Goal: Book appointment/travel/reservation

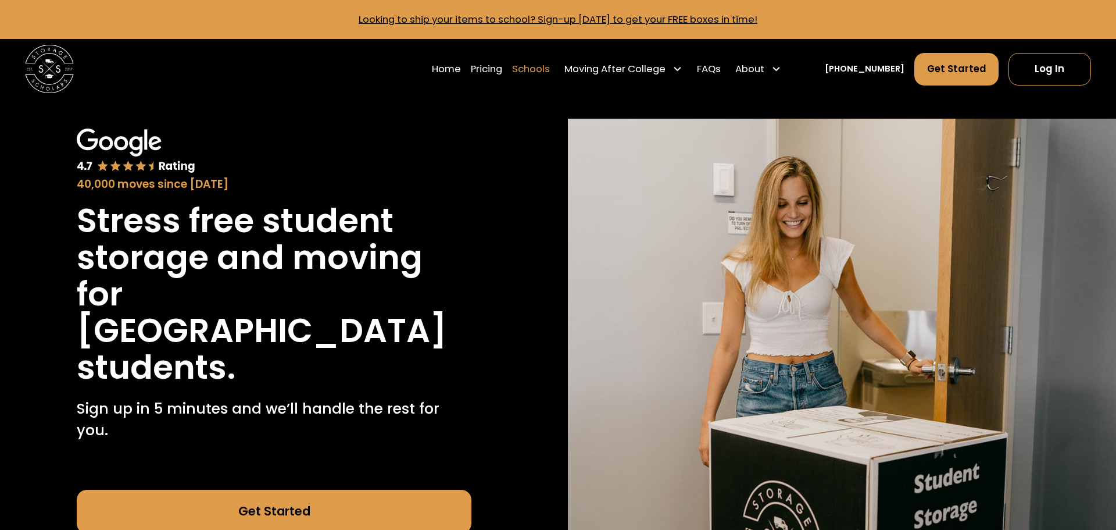
click at [539, 71] on link "Schools" at bounding box center [531, 69] width 38 height 34
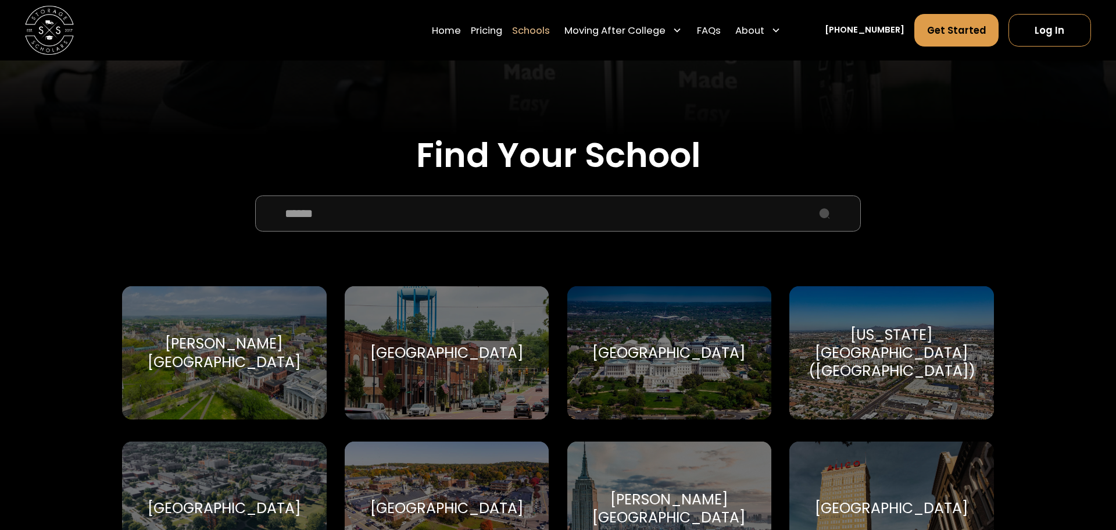
click at [394, 208] on input "School Select Form" at bounding box center [558, 213] width 606 height 37
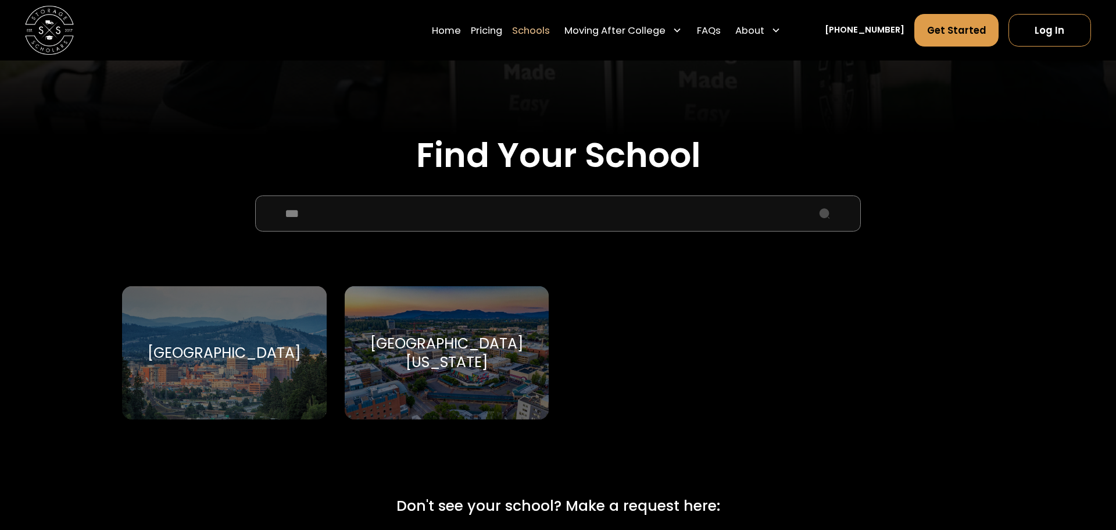
type input "***"
click at [268, 358] on div "[GEOGRAPHIC_DATA]" at bounding box center [224, 353] width 153 height 18
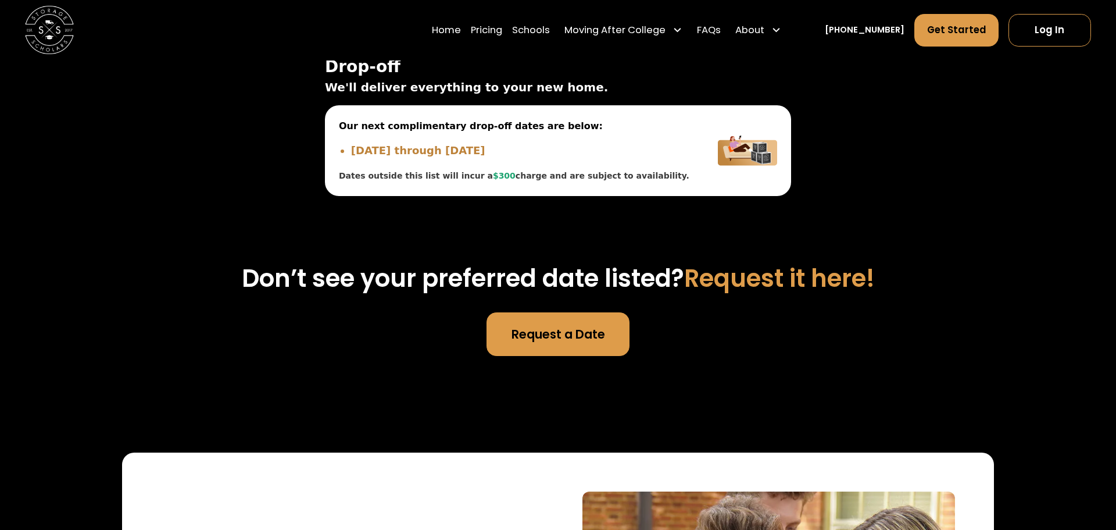
scroll to position [3897, 0]
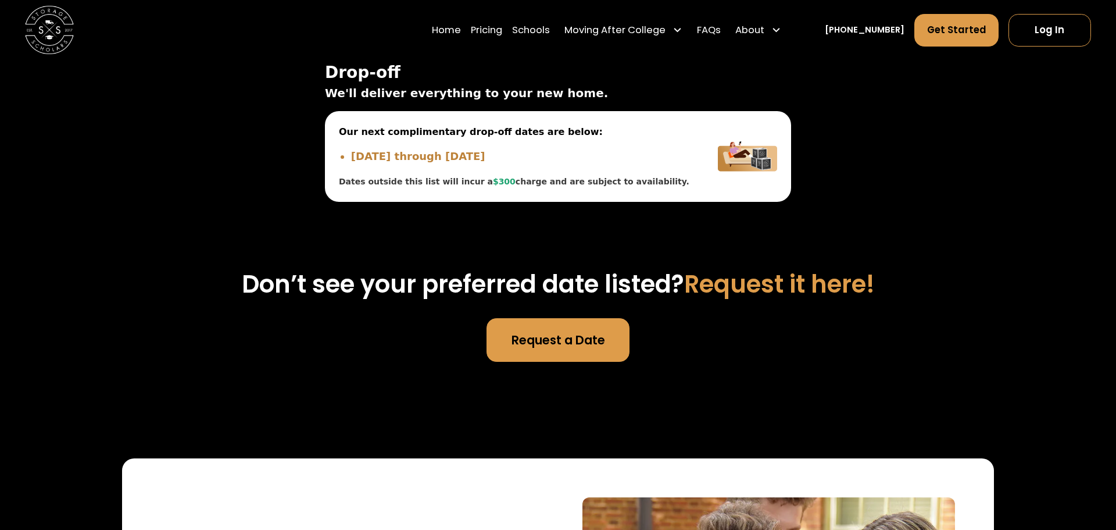
click at [575, 324] on link "Request a Date" at bounding box center [558, 340] width 143 height 44
